Goal: Task Accomplishment & Management: Manage account settings

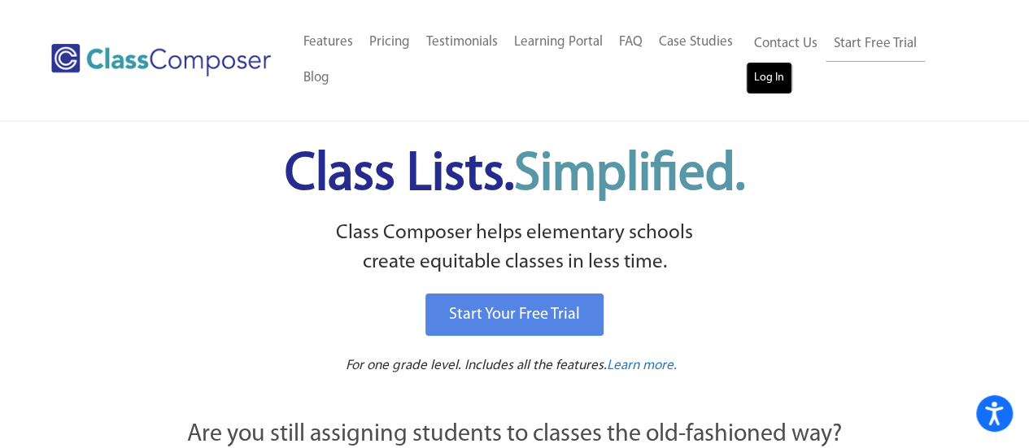
click at [784, 72] on link "Log In" at bounding box center [769, 78] width 46 height 33
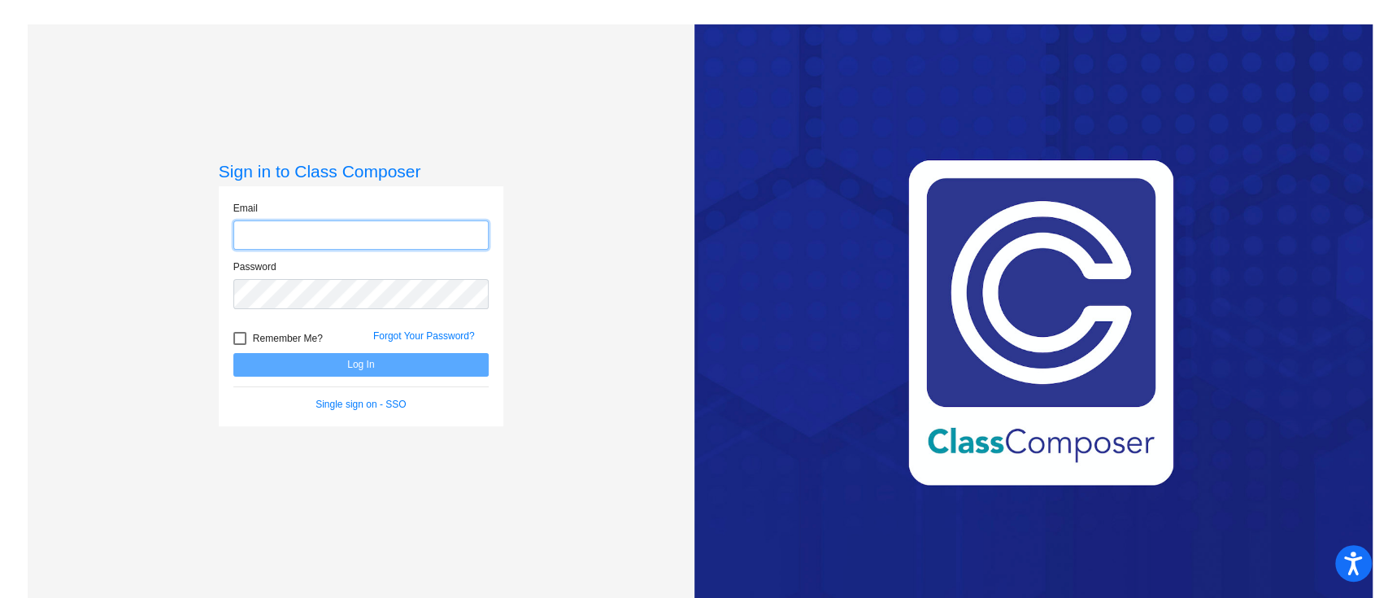
click at [393, 233] on input "email" at bounding box center [360, 235] width 255 height 30
type input "[EMAIL_ADDRESS][DOMAIN_NAME]"
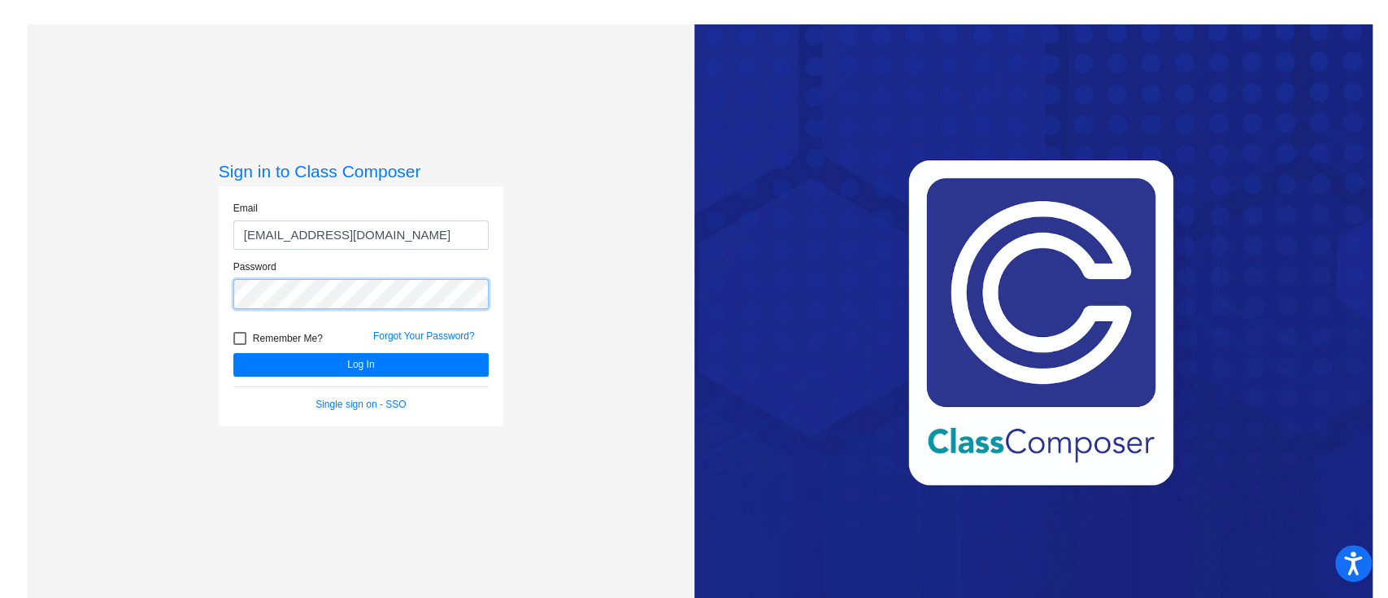
click at [233, 353] on button "Log In" at bounding box center [360, 365] width 255 height 24
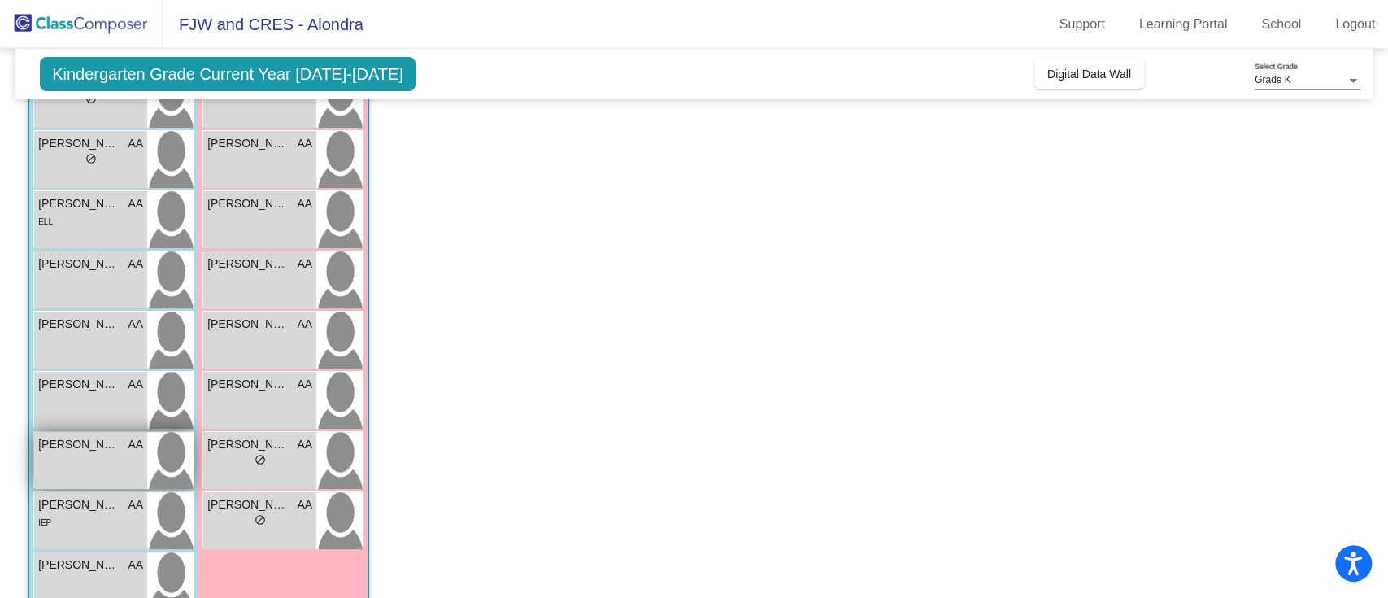
scroll to position [192, 0]
click at [124, 478] on div "[PERSON_NAME] AA lock do_not_disturb_alt" at bounding box center [90, 458] width 113 height 57
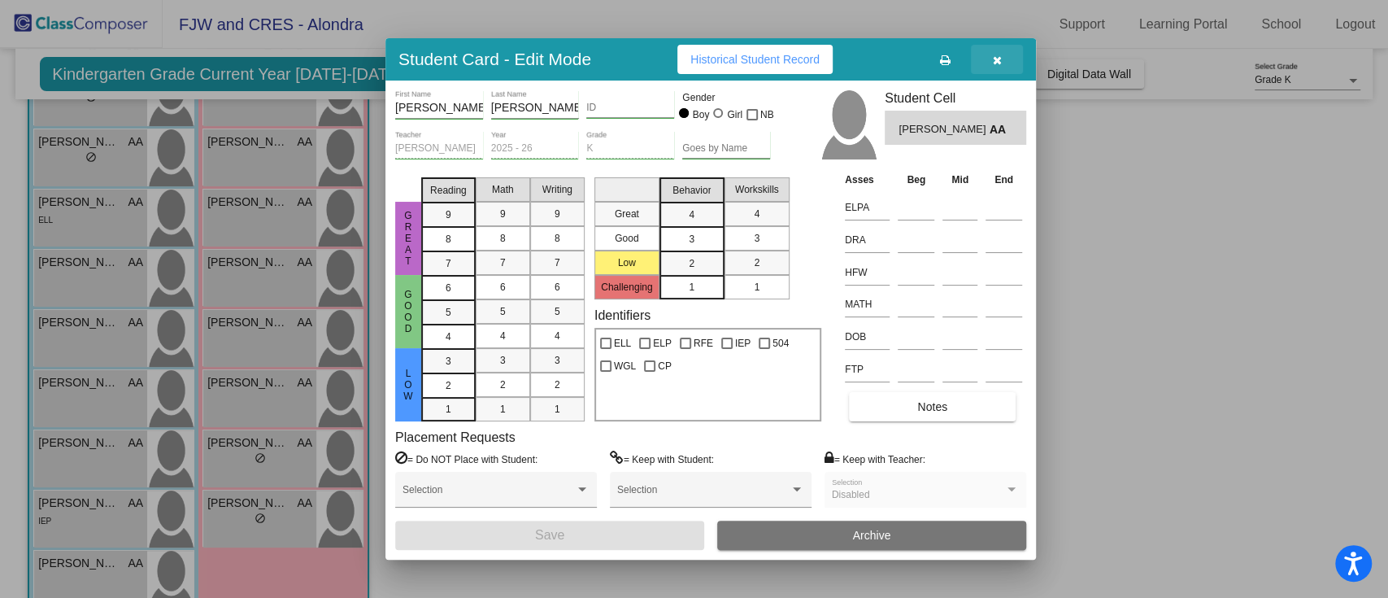
click at [987, 58] on button "button" at bounding box center [997, 59] width 52 height 29
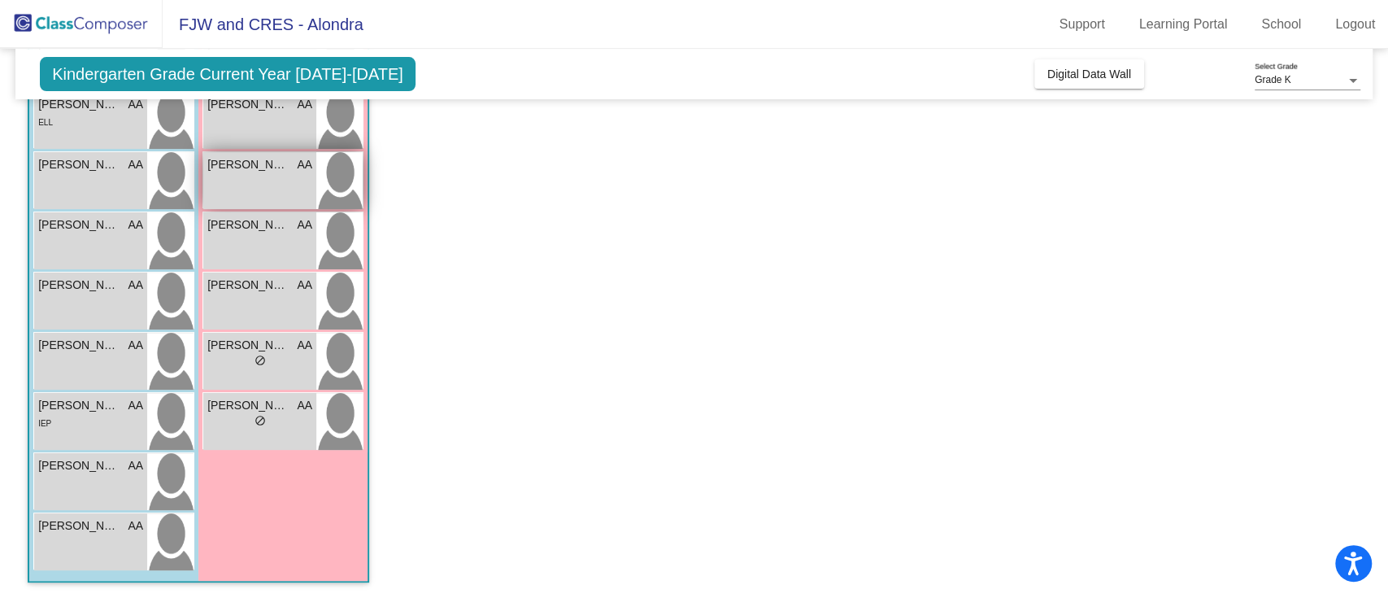
scroll to position [0, 0]
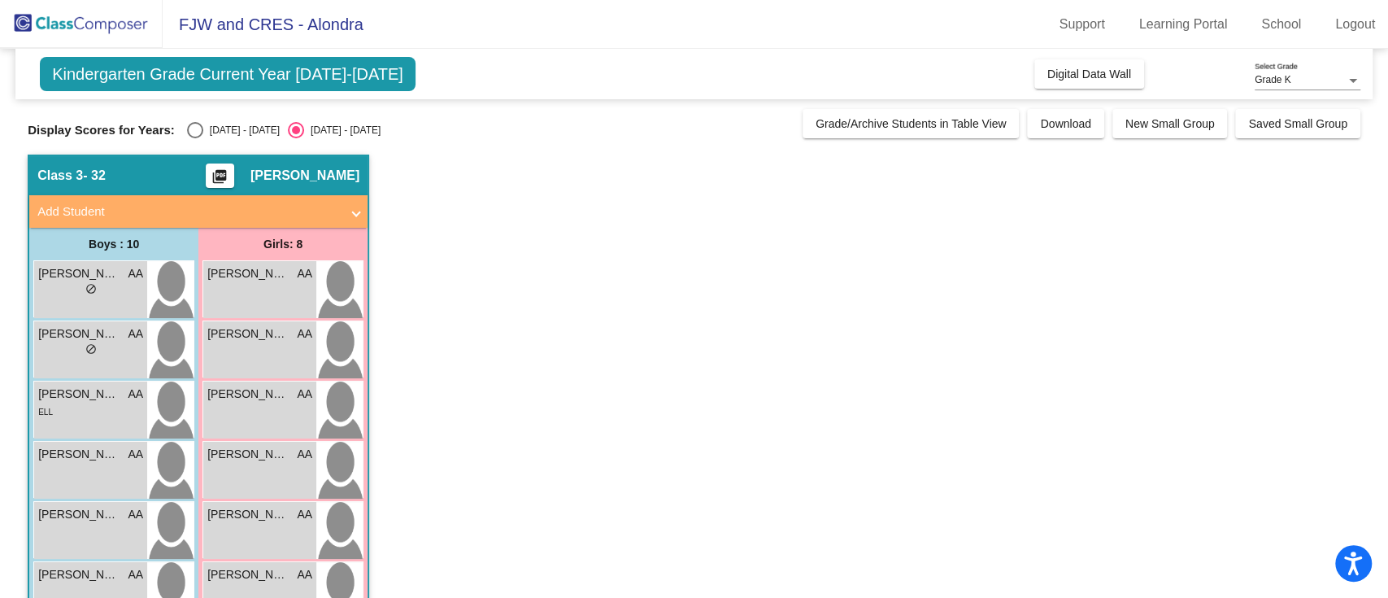
click at [210, 129] on div "[DATE] - [DATE]" at bounding box center [241, 130] width 76 height 15
click at [195, 138] on input "[DATE] - [DATE]" at bounding box center [194, 138] width 1 height 1
radio input "true"
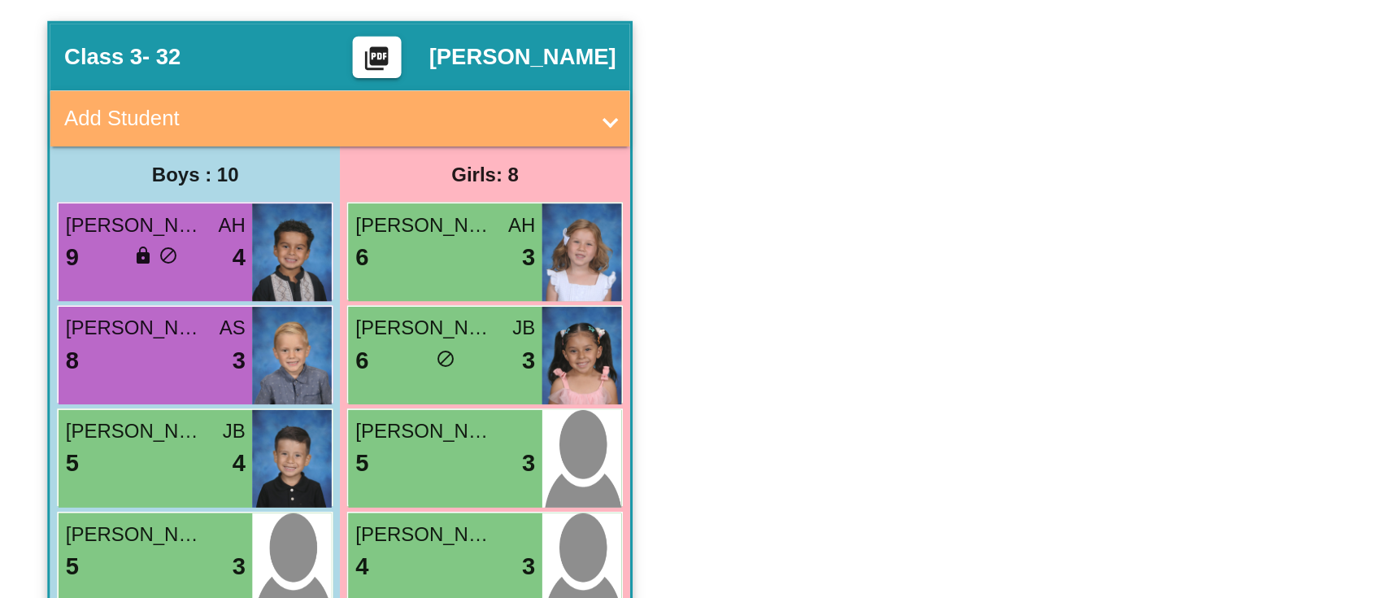
click at [257, 342] on div "6 lock do_not_disturb_alt 3" at bounding box center [259, 352] width 105 height 21
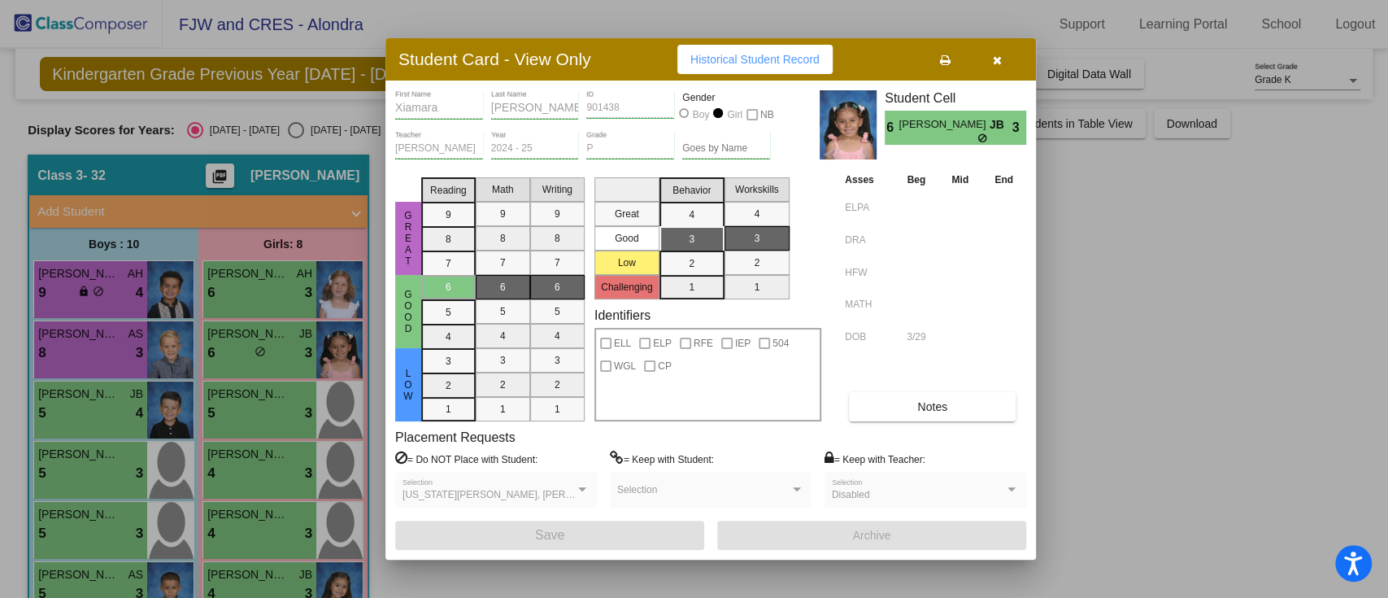
click at [947, 392] on button "Notes" at bounding box center [932, 406] width 167 height 29
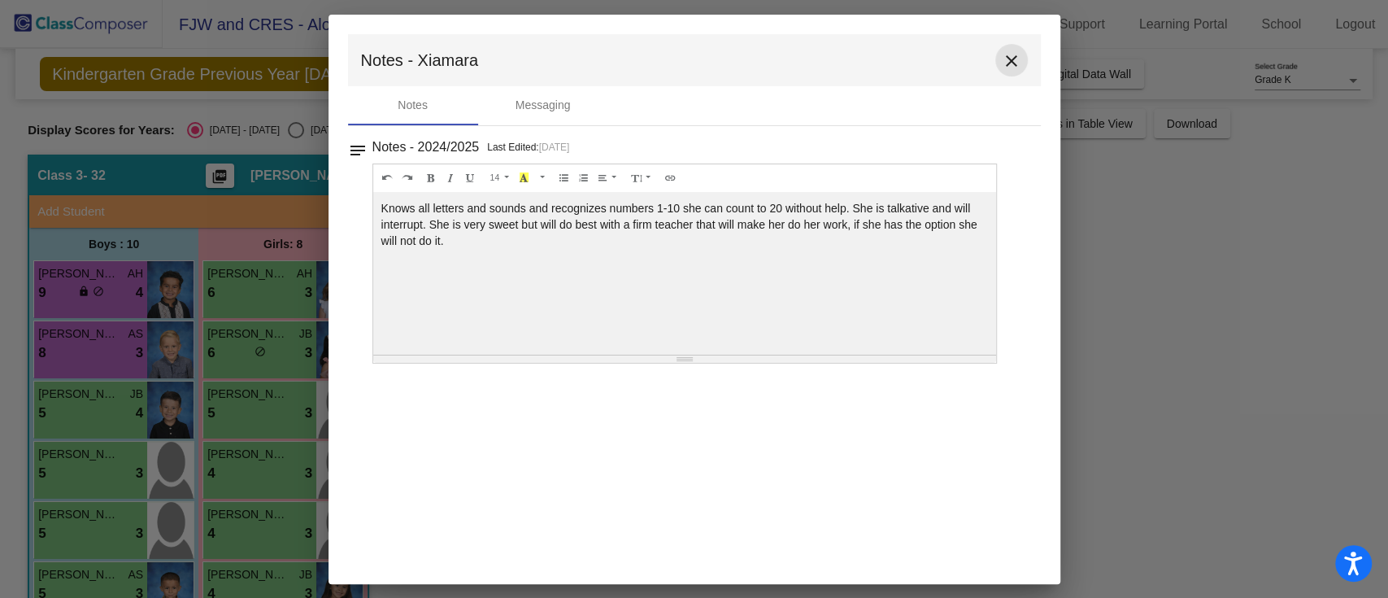
click at [1025, 56] on button "close" at bounding box center [1011, 60] width 33 height 33
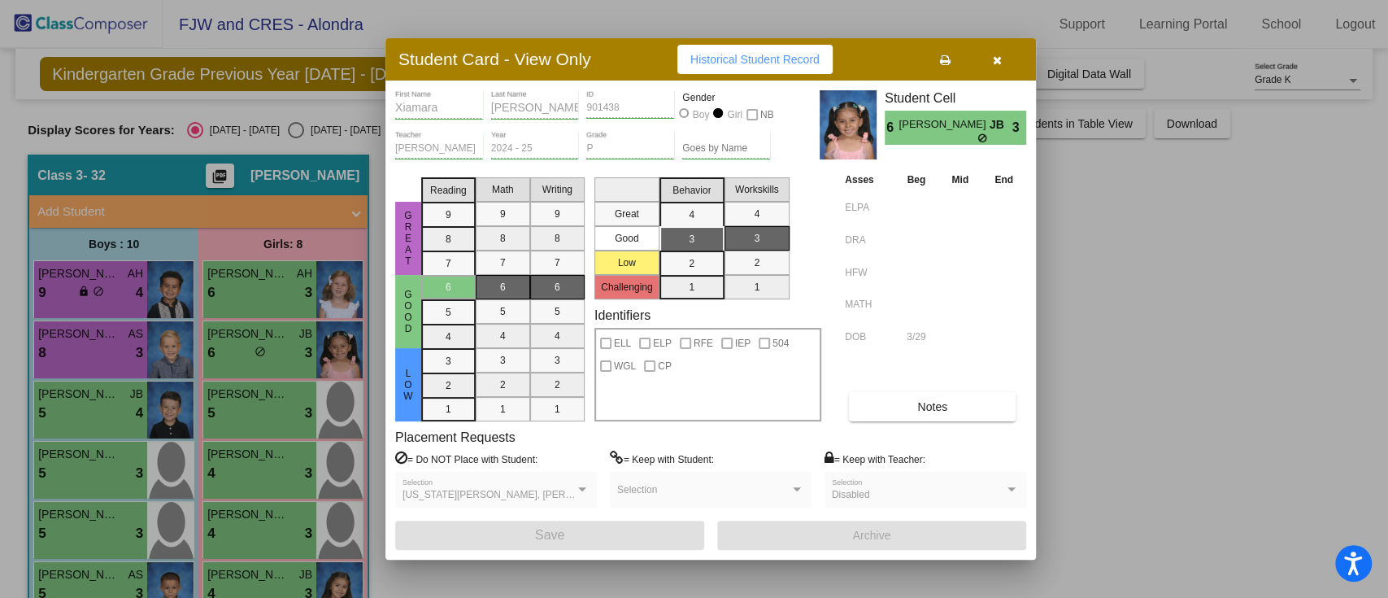
click at [986, 67] on button "button" at bounding box center [997, 59] width 52 height 29
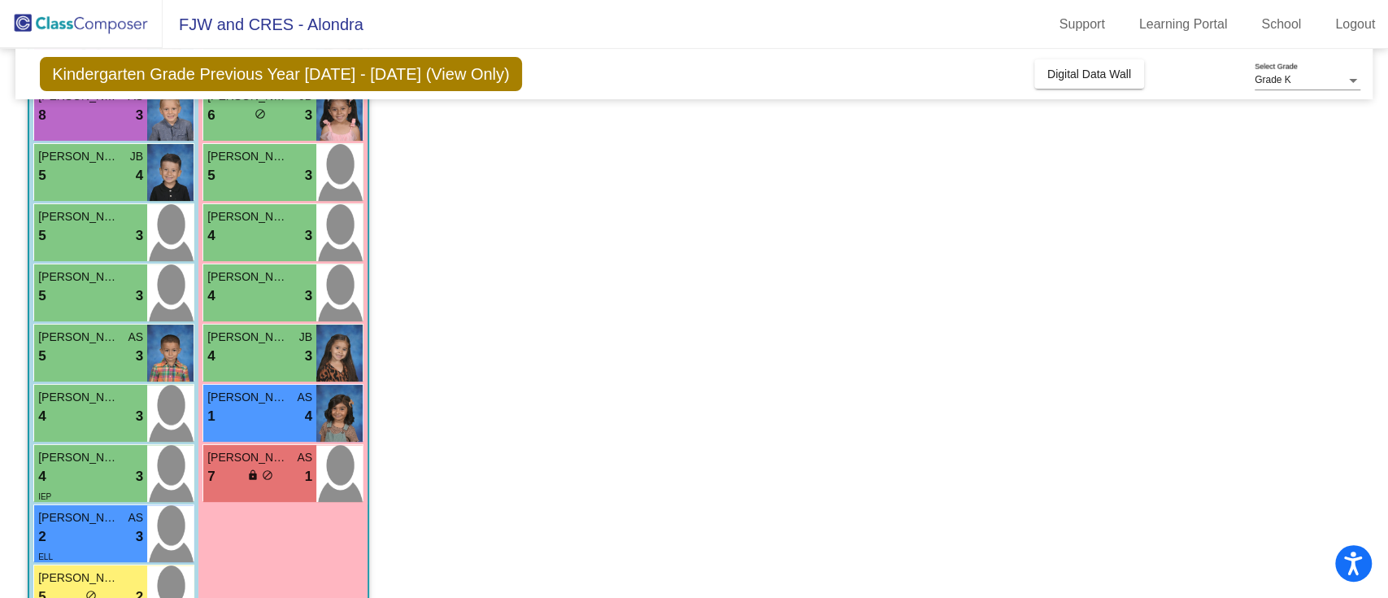
scroll to position [257, 0]
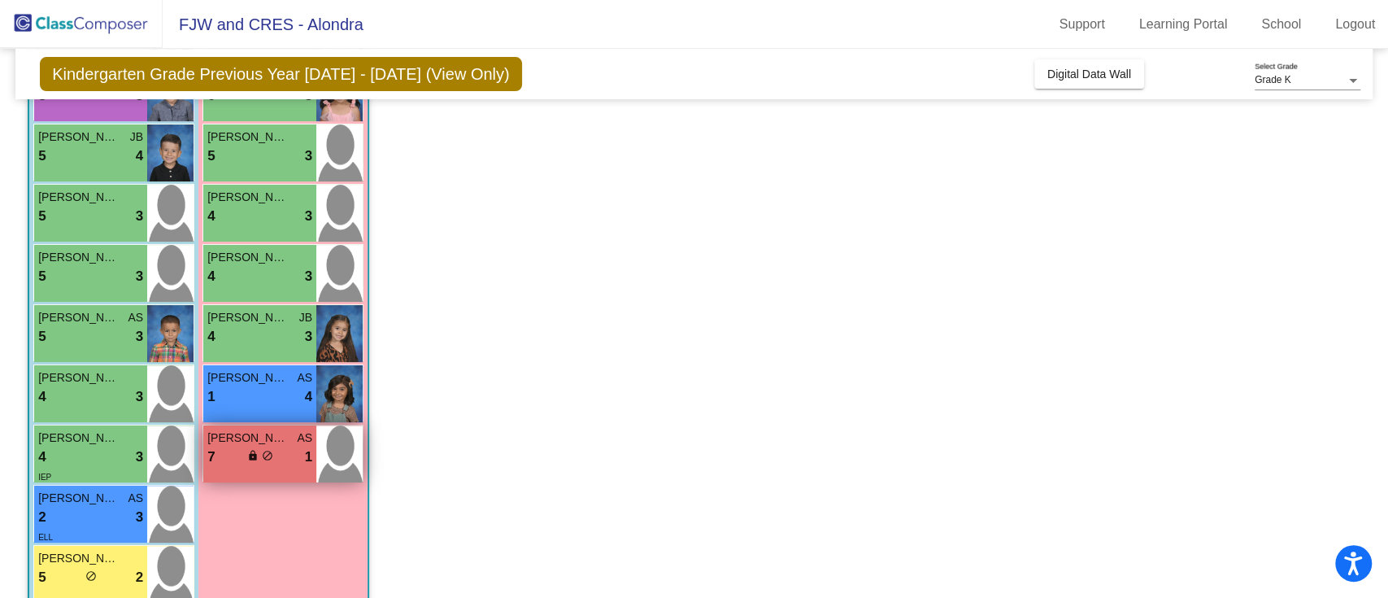
click at [294, 444] on div "[PERSON_NAME] AS" at bounding box center [259, 437] width 105 height 17
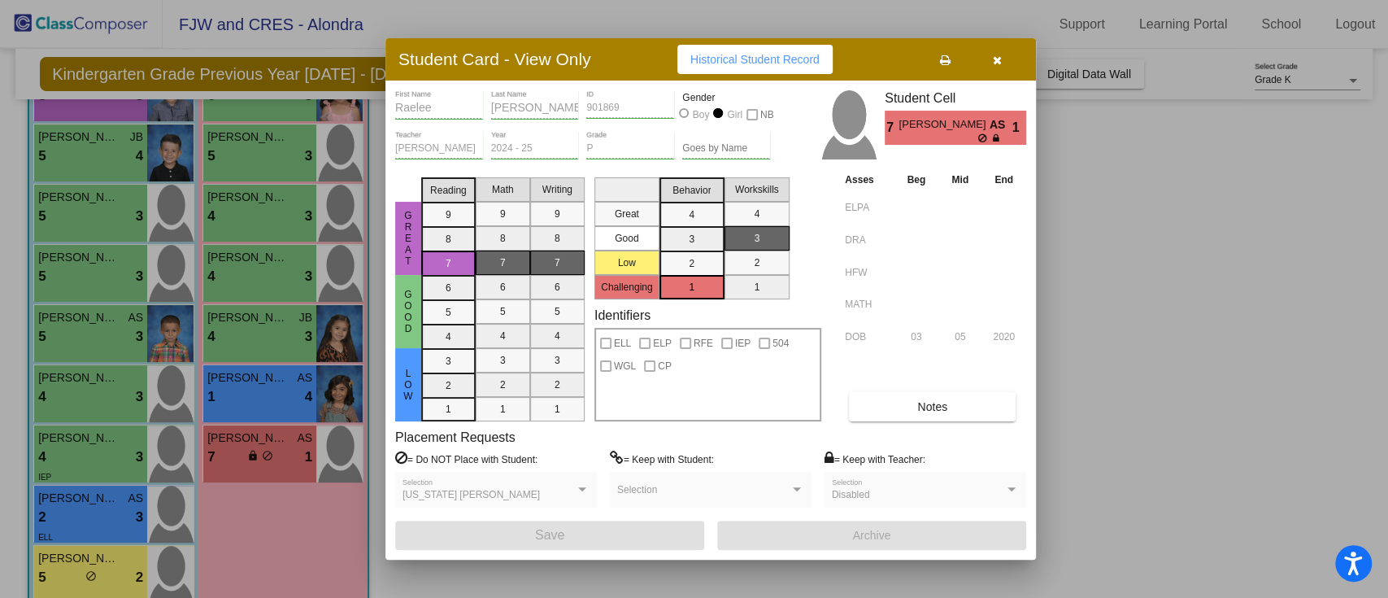
click at [1114, 412] on div at bounding box center [694, 299] width 1388 height 598
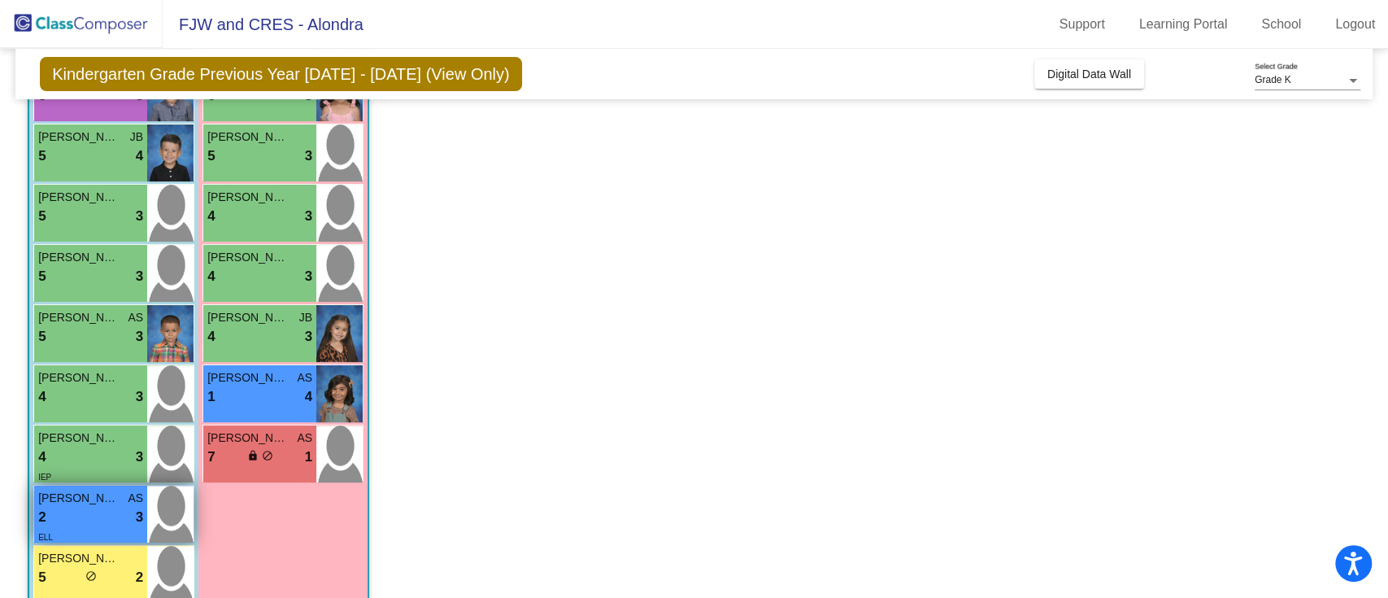
scroll to position [290, 0]
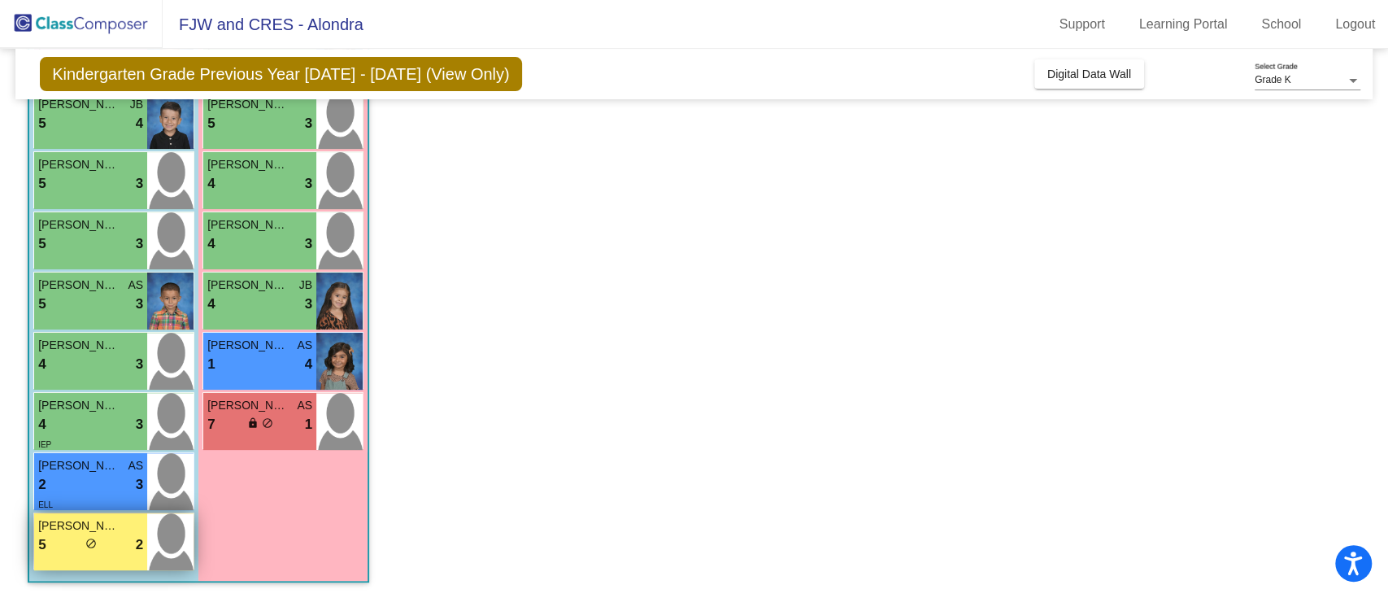
click at [101, 525] on span "[PERSON_NAME]" at bounding box center [78, 525] width 81 height 17
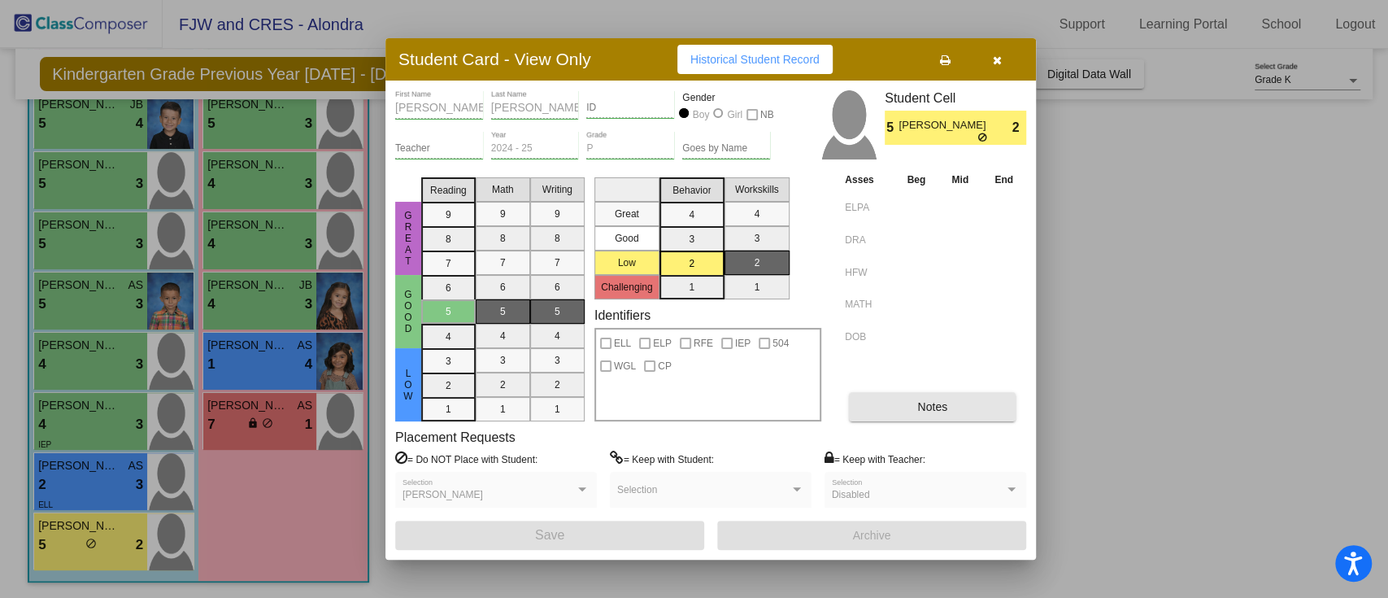
click at [963, 407] on button "Notes" at bounding box center [932, 406] width 167 height 29
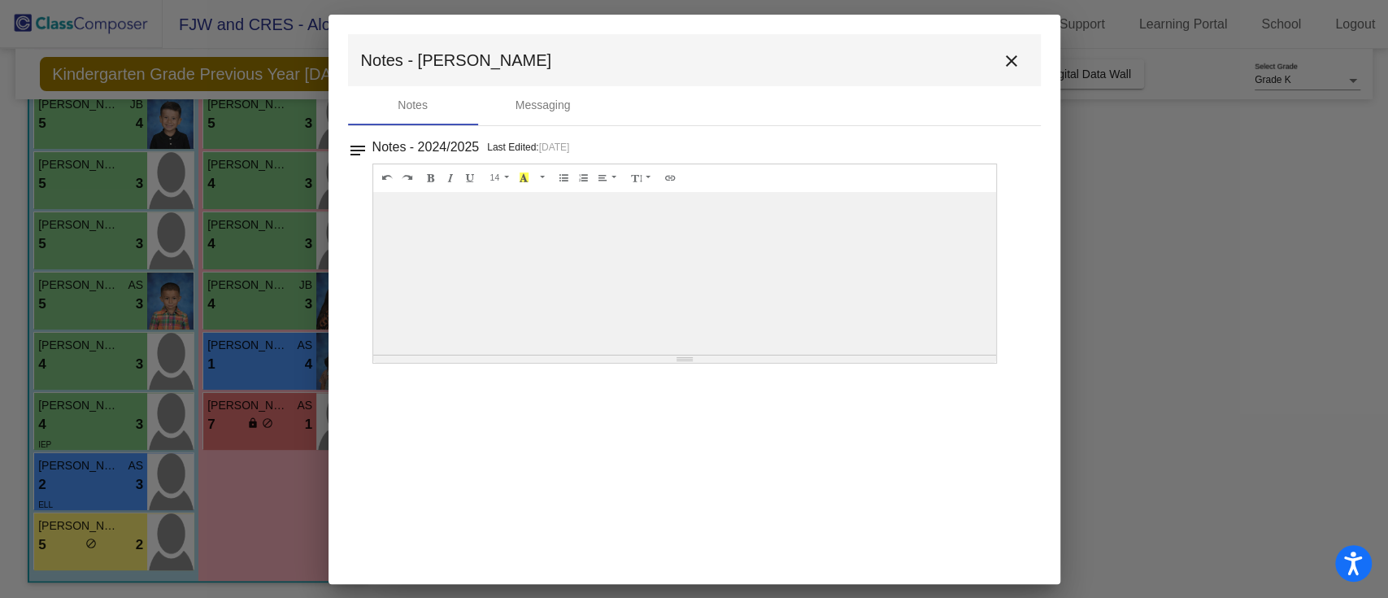
click at [1021, 56] on button "close" at bounding box center [1011, 60] width 33 height 33
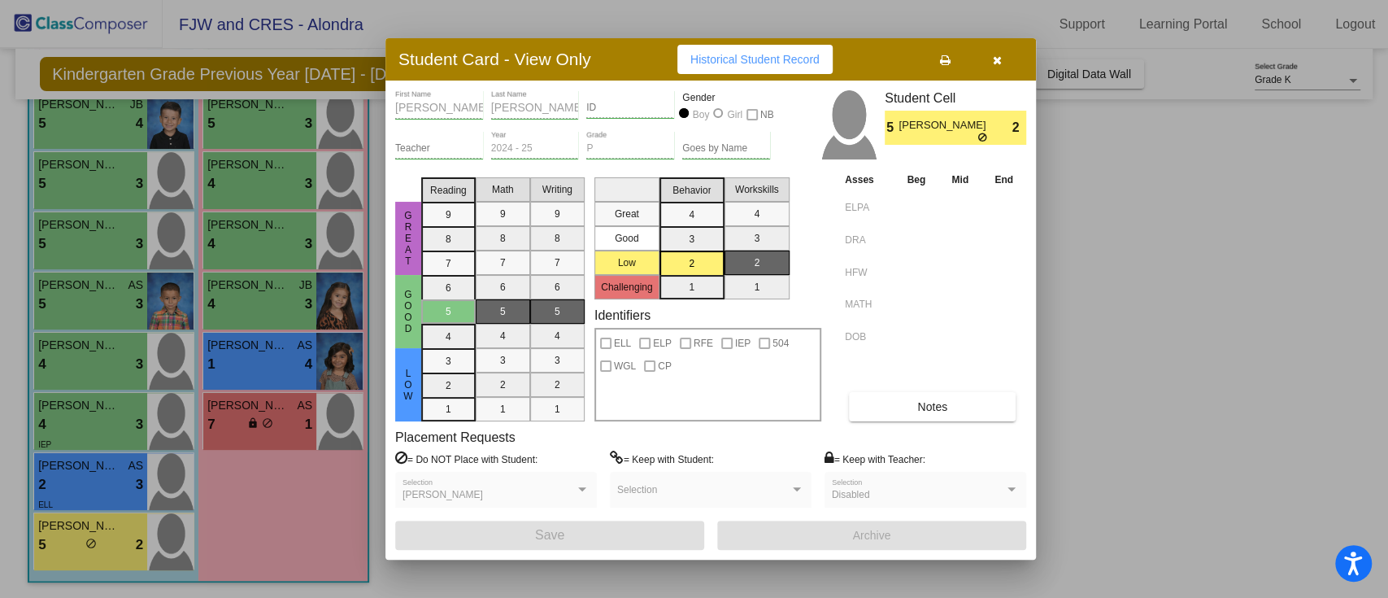
click at [1000, 69] on button "button" at bounding box center [997, 59] width 52 height 29
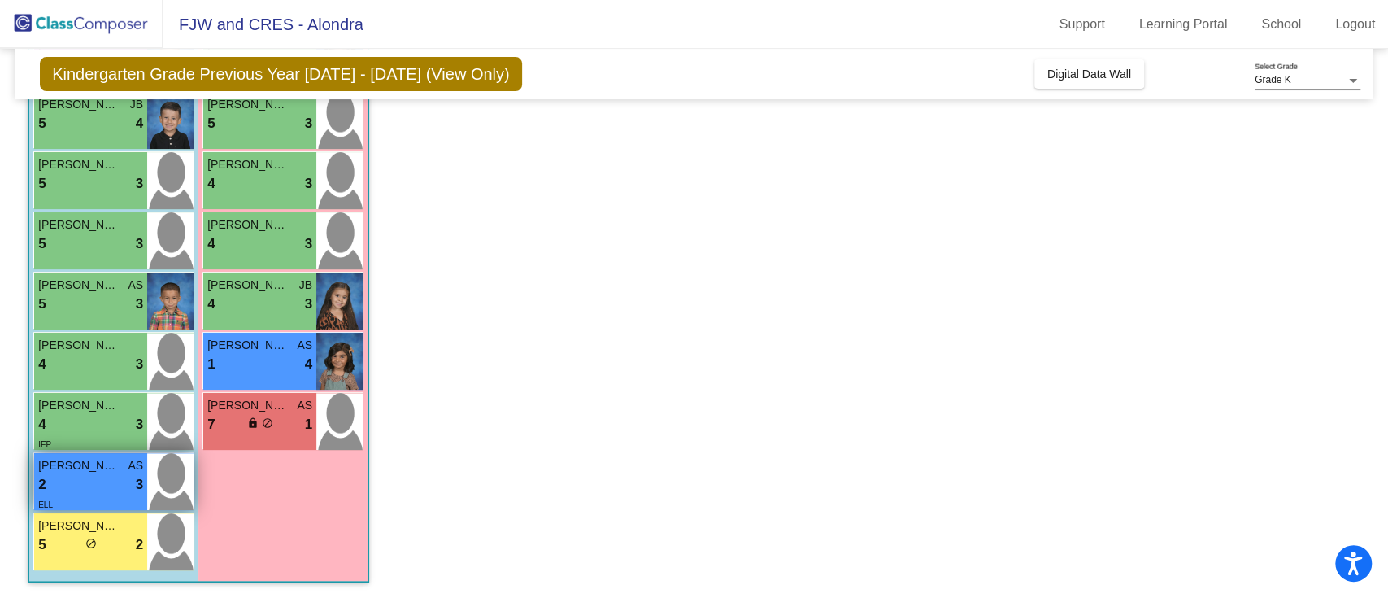
click at [76, 501] on div "ELL" at bounding box center [90, 503] width 105 height 17
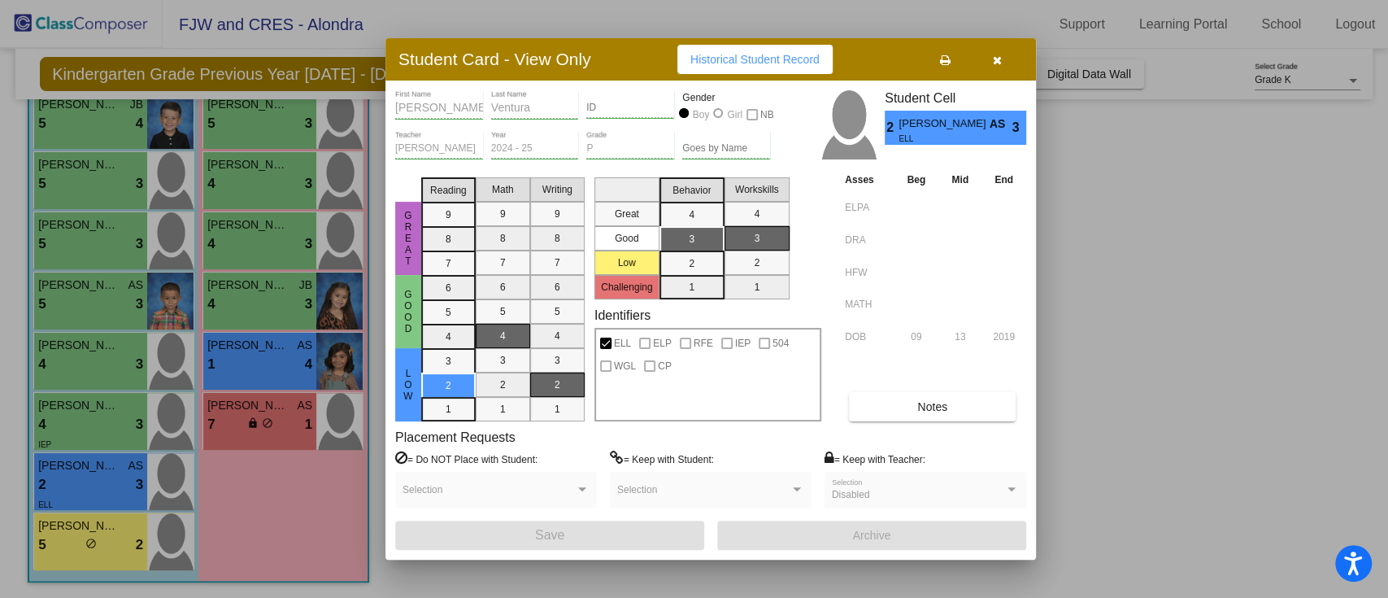
click at [941, 397] on button "Notes" at bounding box center [932, 406] width 167 height 29
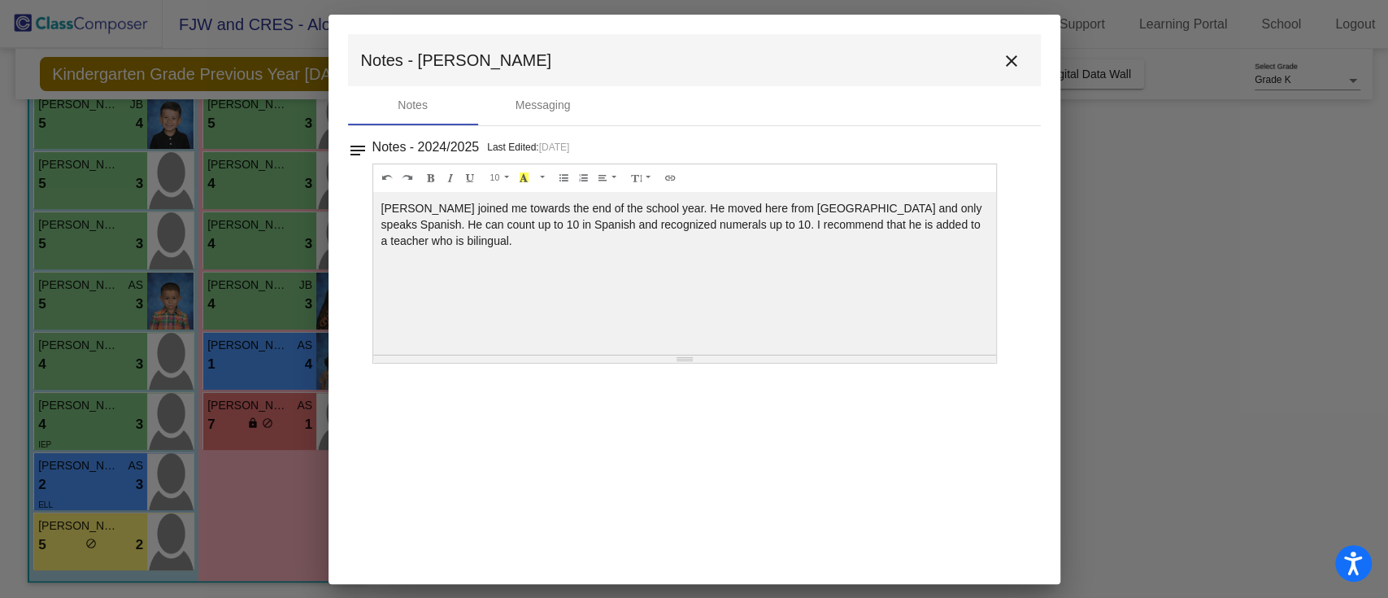
click at [1021, 54] on button "close" at bounding box center [1011, 60] width 33 height 33
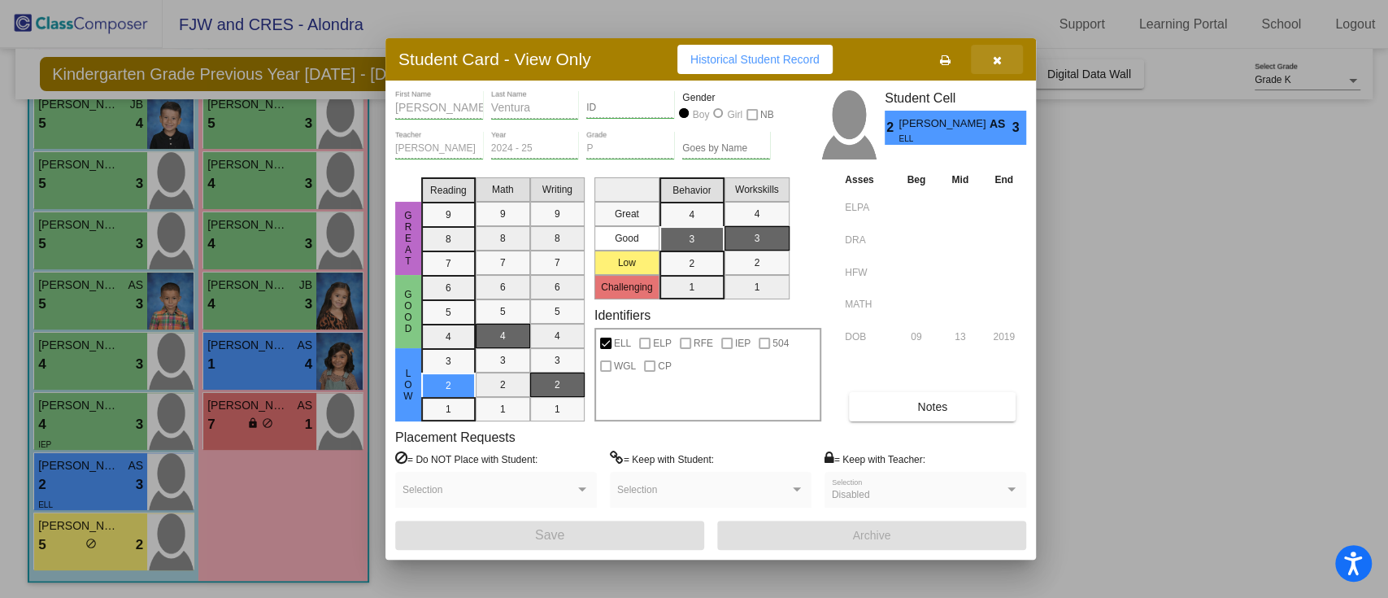
click at [1011, 60] on button "button" at bounding box center [997, 59] width 52 height 29
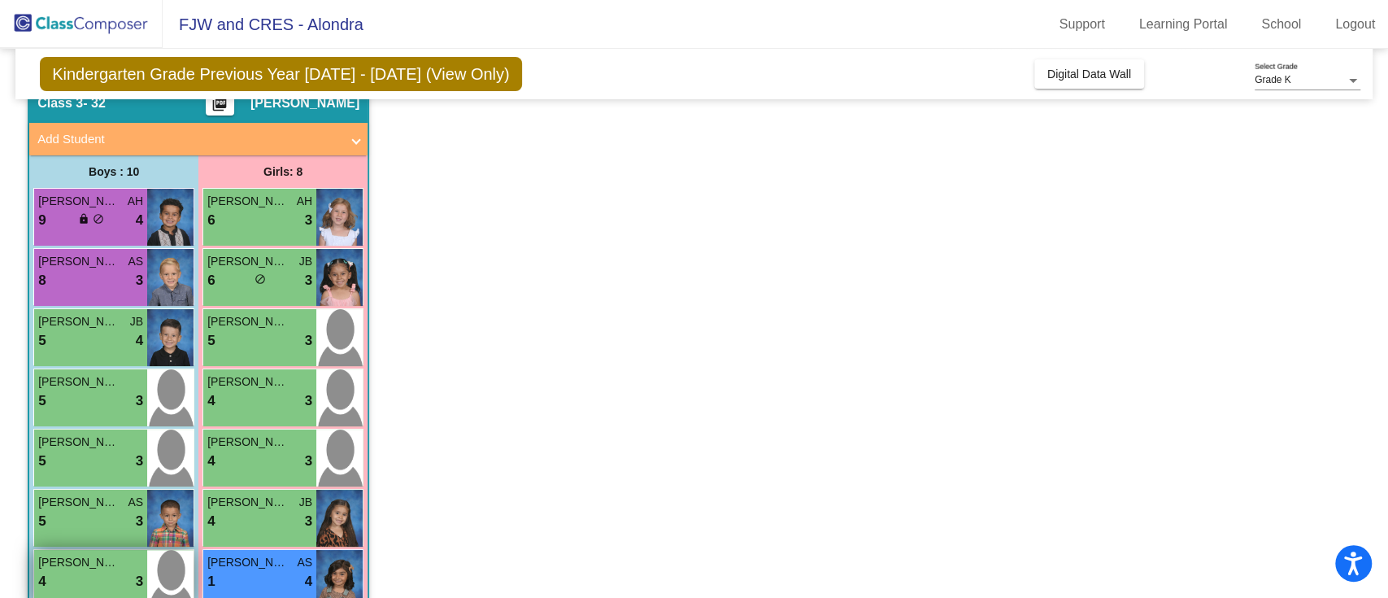
scroll to position [72, 0]
click at [150, 349] on img at bounding box center [170, 338] width 46 height 57
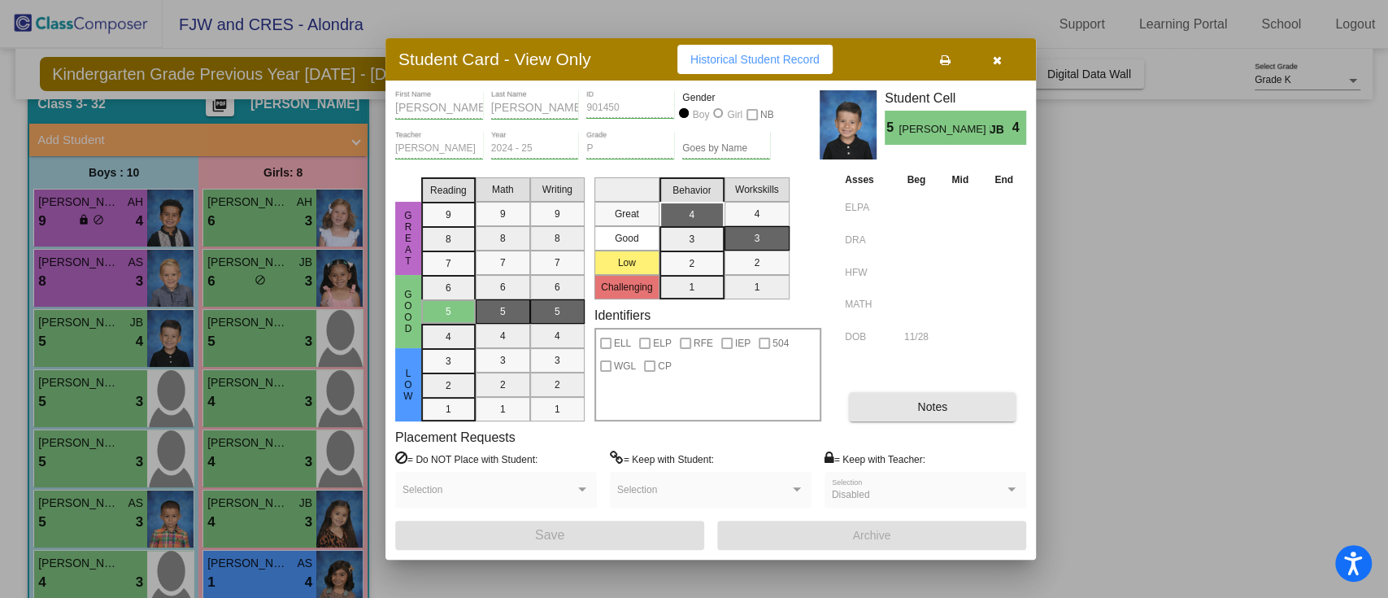
click at [925, 393] on button "Notes" at bounding box center [932, 406] width 167 height 29
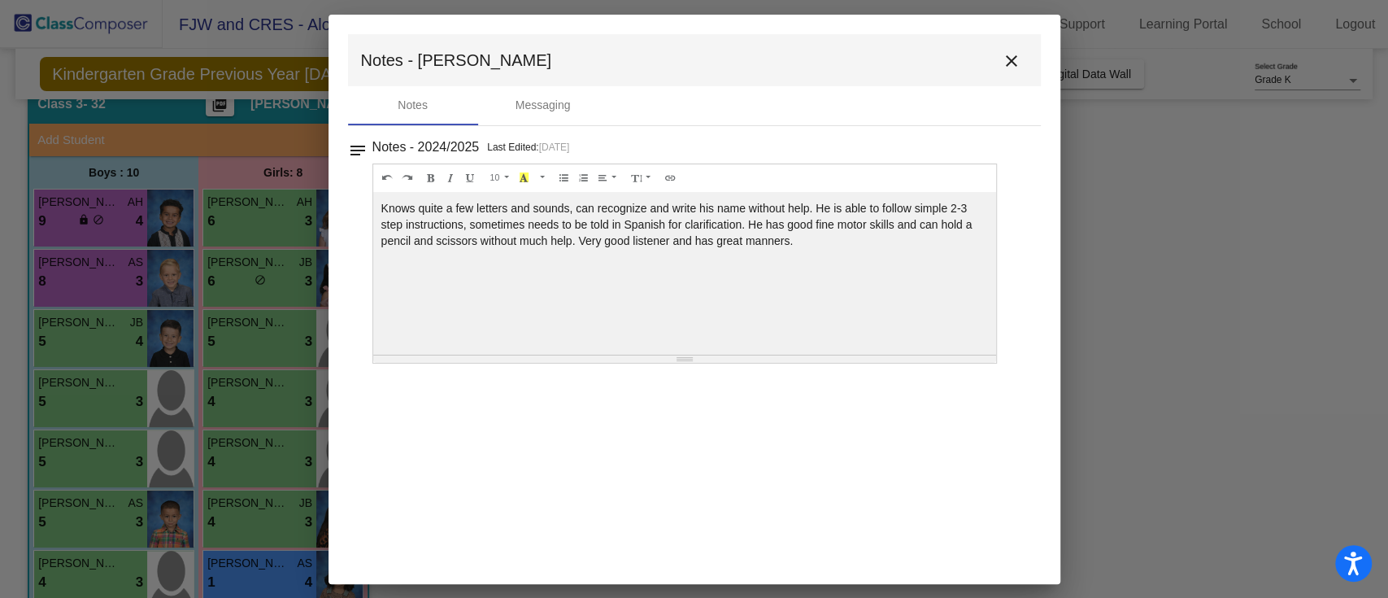
click at [1026, 48] on mat-toolbar "Notes - [PERSON_NAME]" at bounding box center [694, 60] width 693 height 52
click at [1014, 63] on mat-icon "close" at bounding box center [1012, 61] width 20 height 20
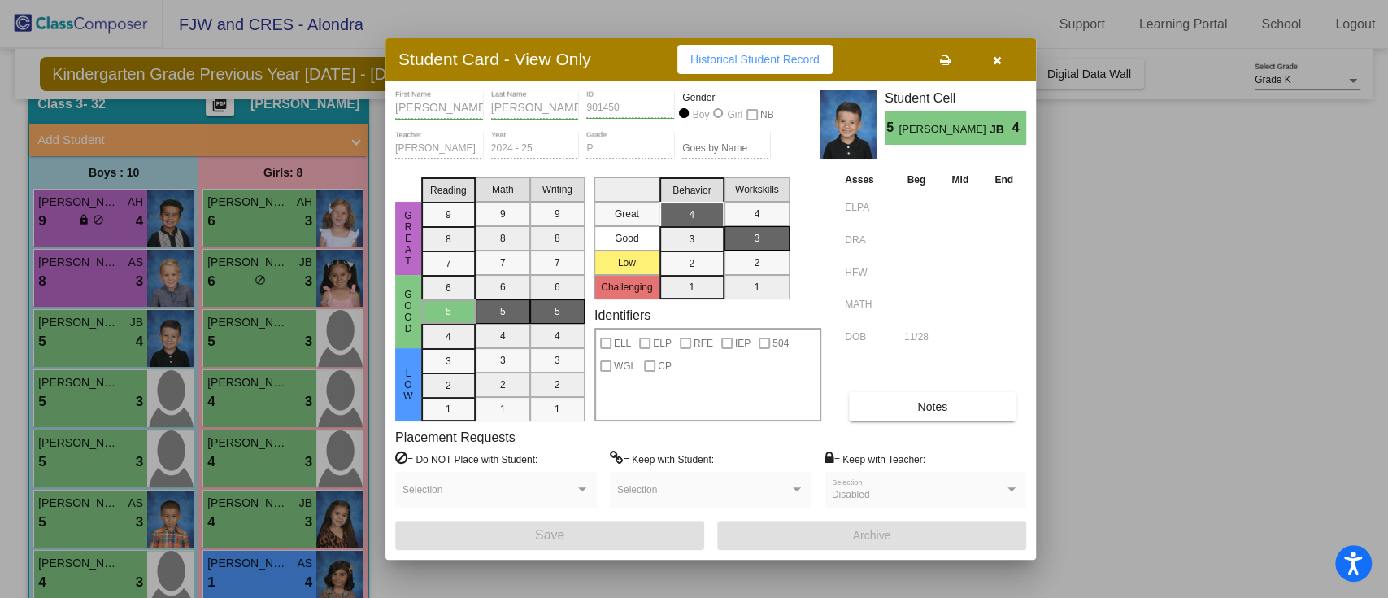
click at [1002, 63] on button "button" at bounding box center [997, 59] width 52 height 29
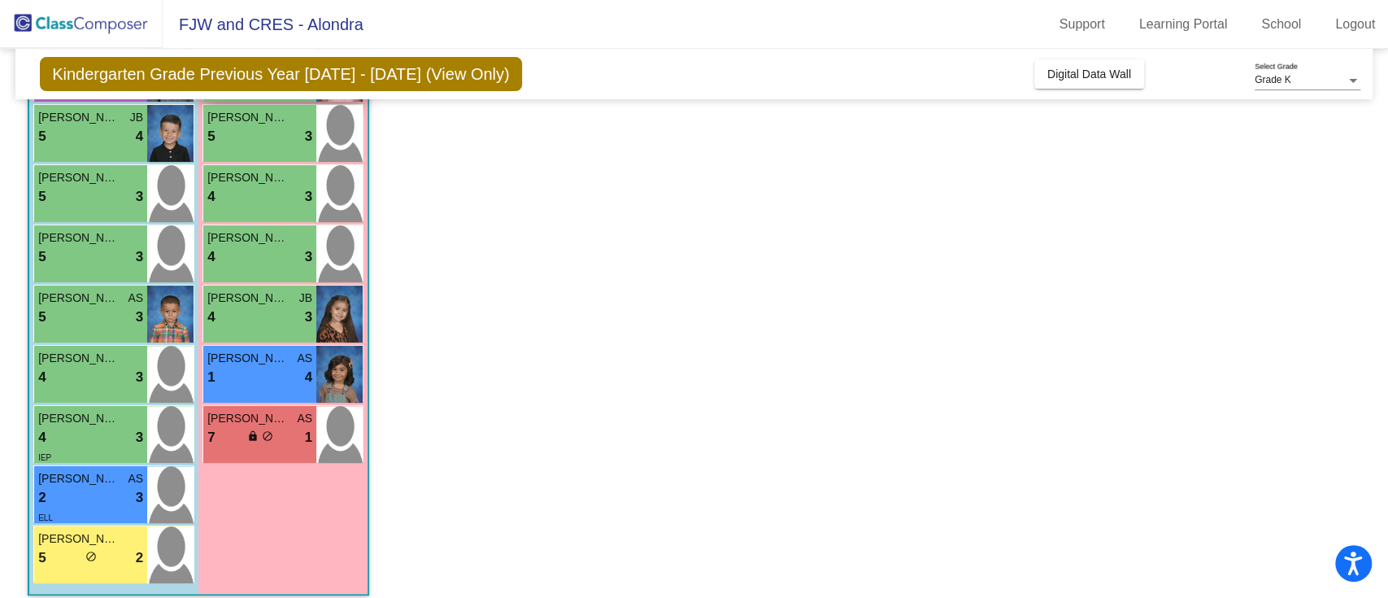
scroll to position [290, 0]
